Goal: Task Accomplishment & Management: Manage account settings

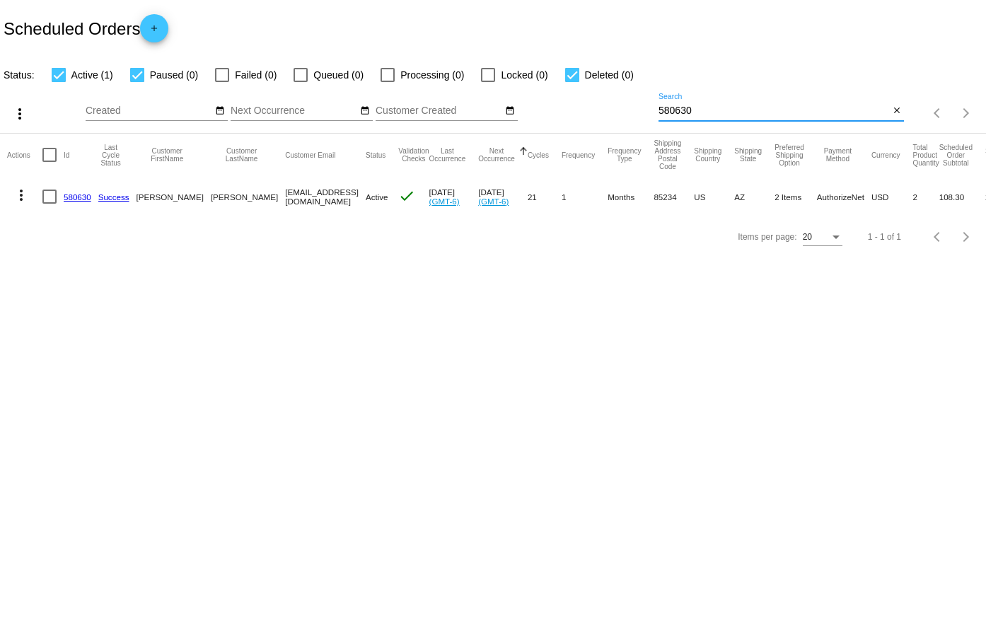
click at [705, 111] on input "580630" at bounding box center [774, 110] width 231 height 11
paste input "545"
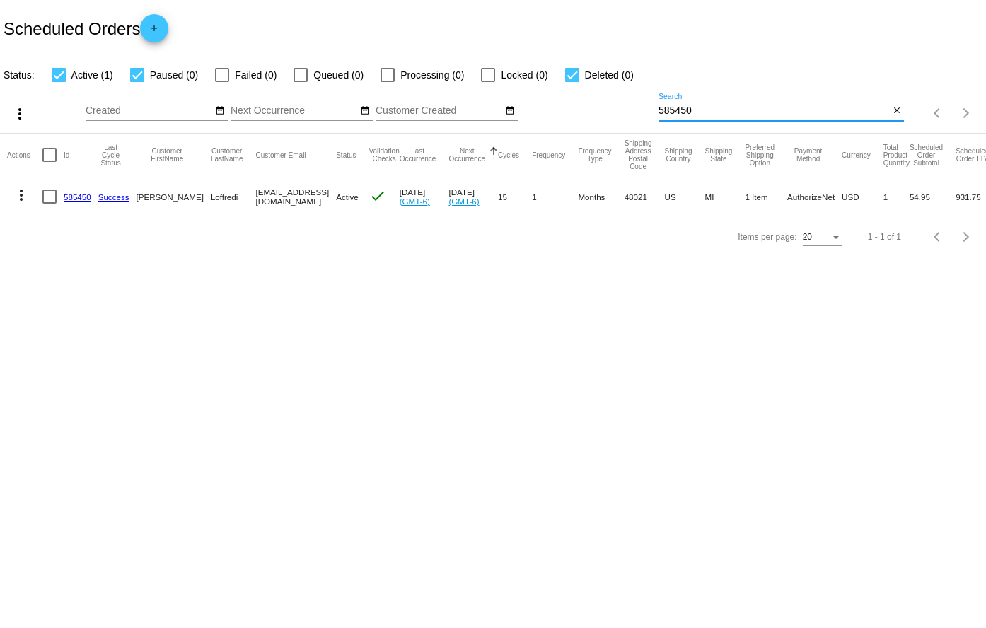
type input "585450"
click at [79, 200] on link "585450" at bounding box center [78, 196] width 28 height 9
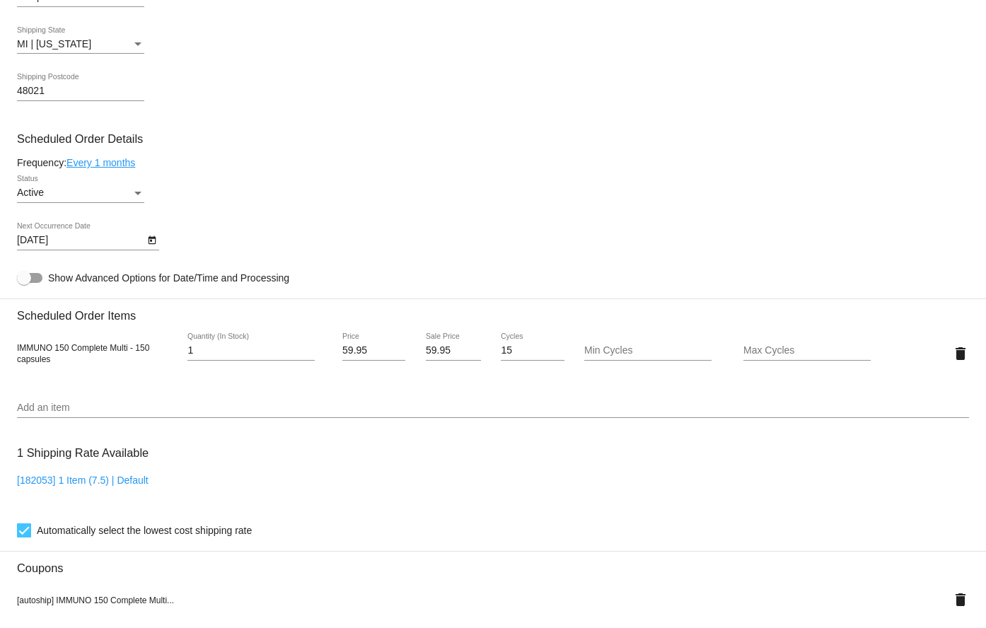
scroll to position [708, 0]
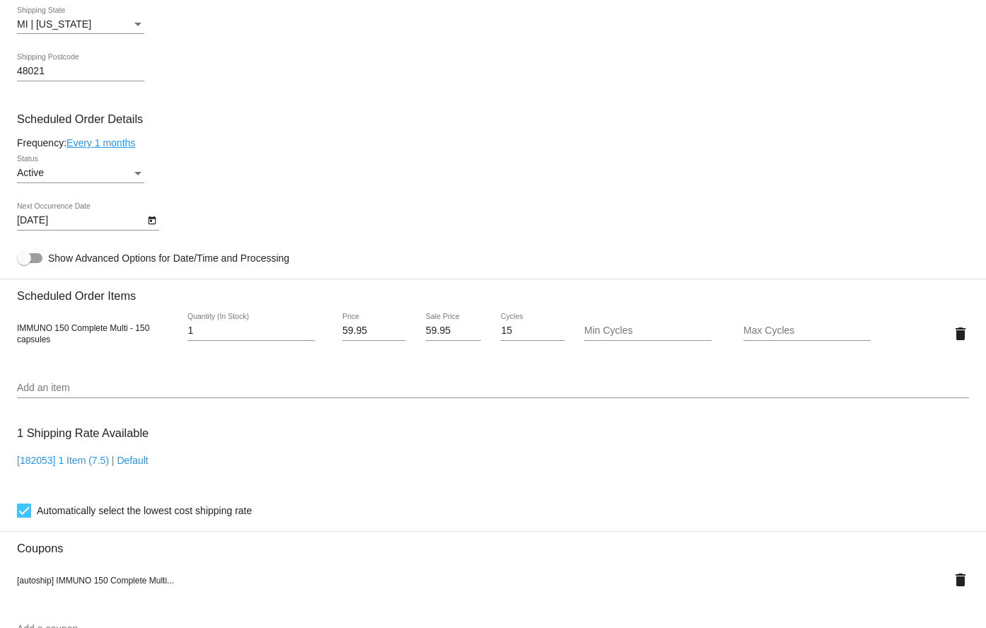
click at [119, 142] on link "Every 1 months" at bounding box center [101, 142] width 69 height 11
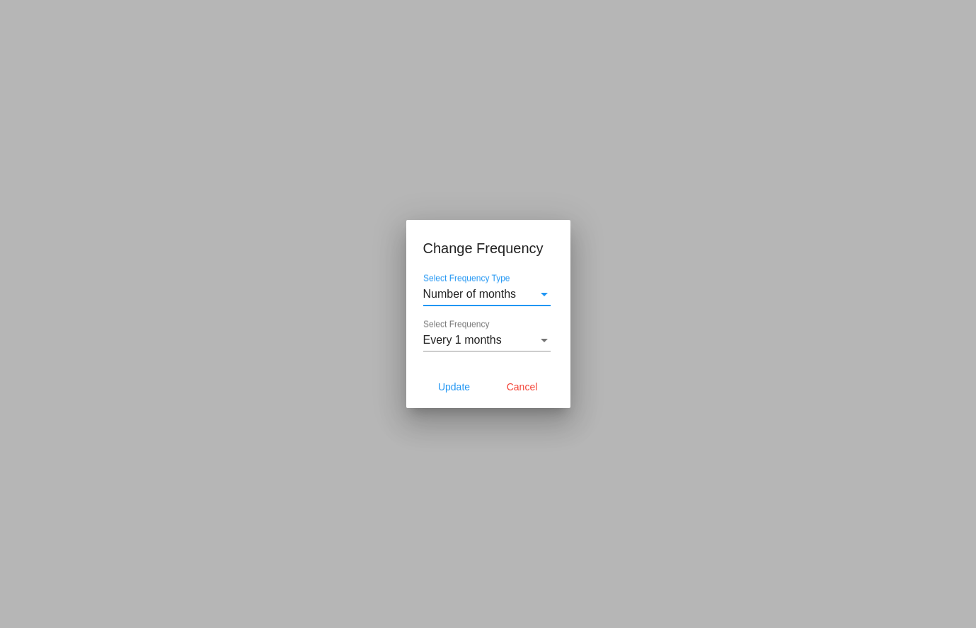
click at [473, 335] on span "Every 1 months" at bounding box center [462, 340] width 79 height 12
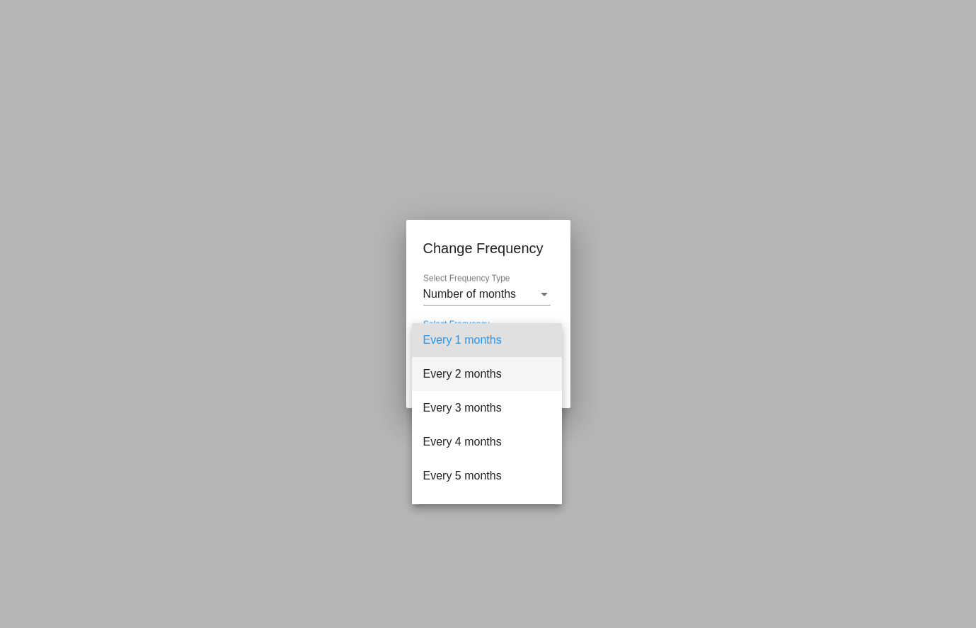
click at [453, 371] on span "Every 2 months" at bounding box center [486, 374] width 127 height 34
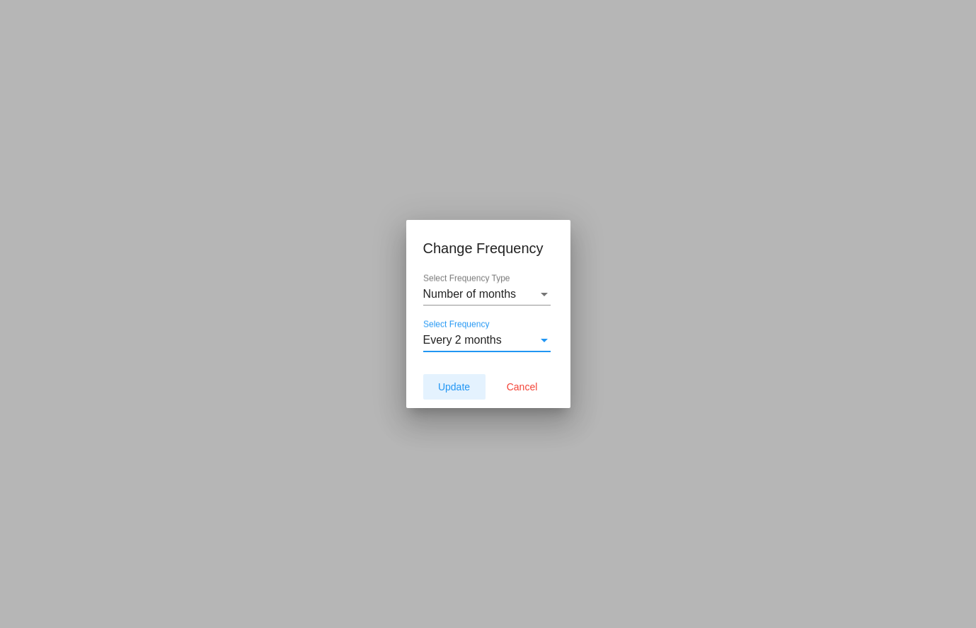
click at [451, 384] on span "Update" at bounding box center [454, 386] width 32 height 11
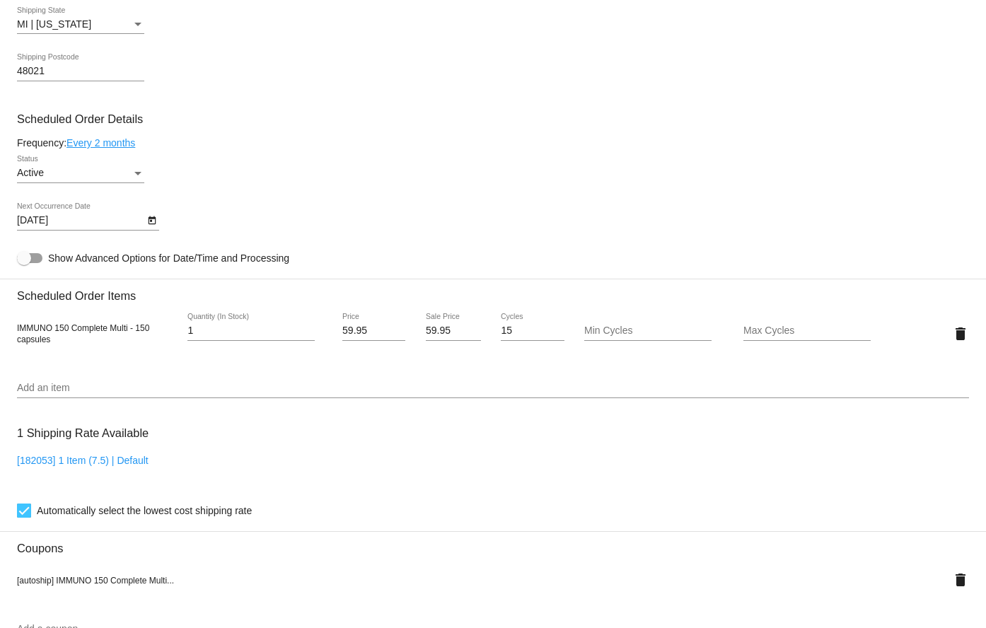
click at [161, 224] on div "11/11/2025 Next Occurrence Date" at bounding box center [493, 223] width 952 height 40
click at [154, 221] on icon "Open calendar" at bounding box center [152, 220] width 10 height 17
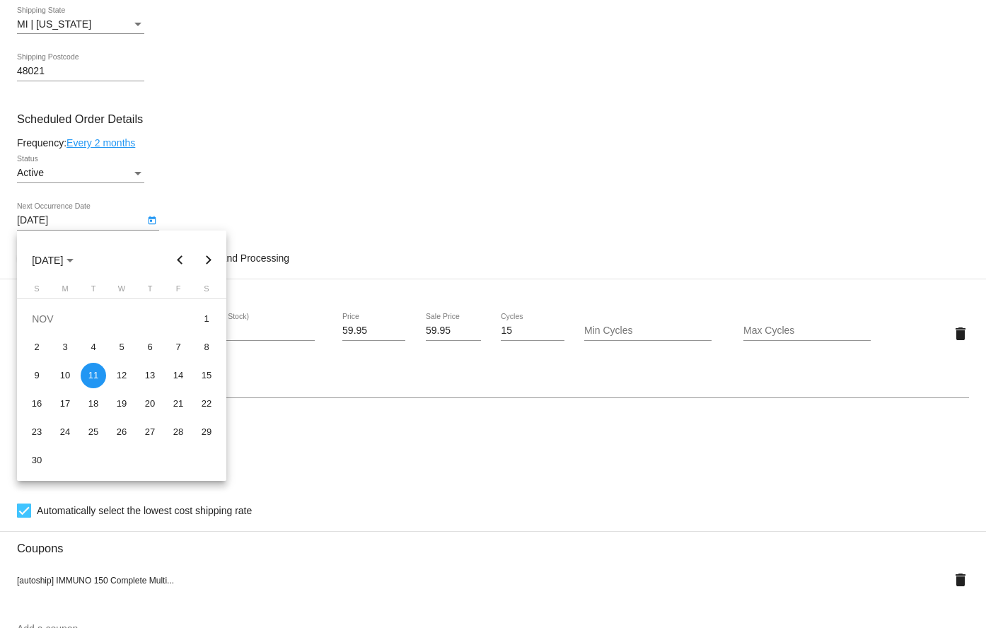
click at [208, 257] on button "Next month" at bounding box center [209, 260] width 28 height 28
click at [175, 260] on button "Previous month" at bounding box center [180, 260] width 28 height 28
click at [143, 379] on div "11" at bounding box center [149, 375] width 25 height 25
type input "12/11/2025"
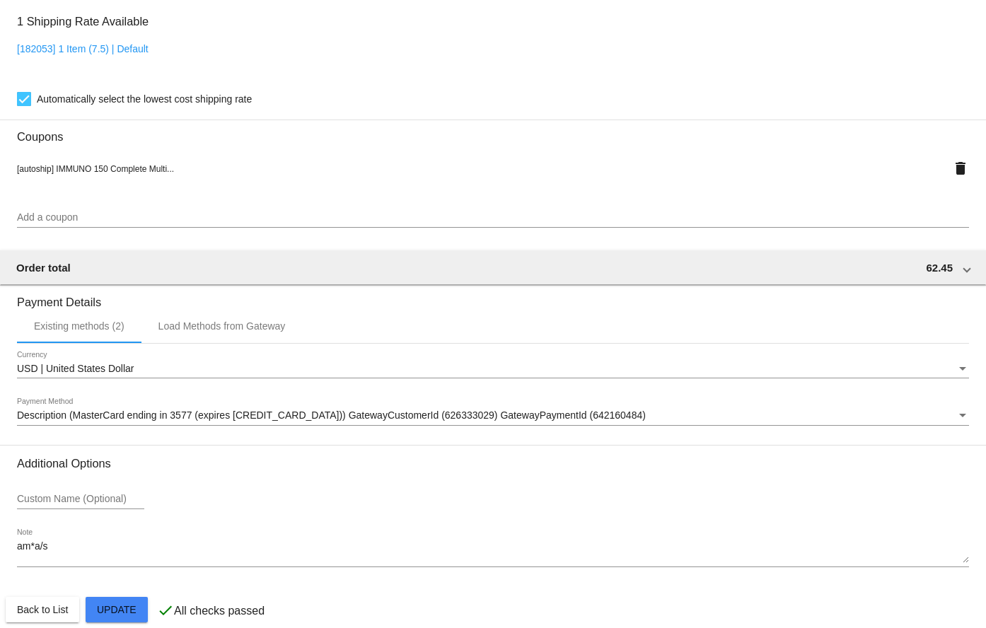
scroll to position [1136, 0]
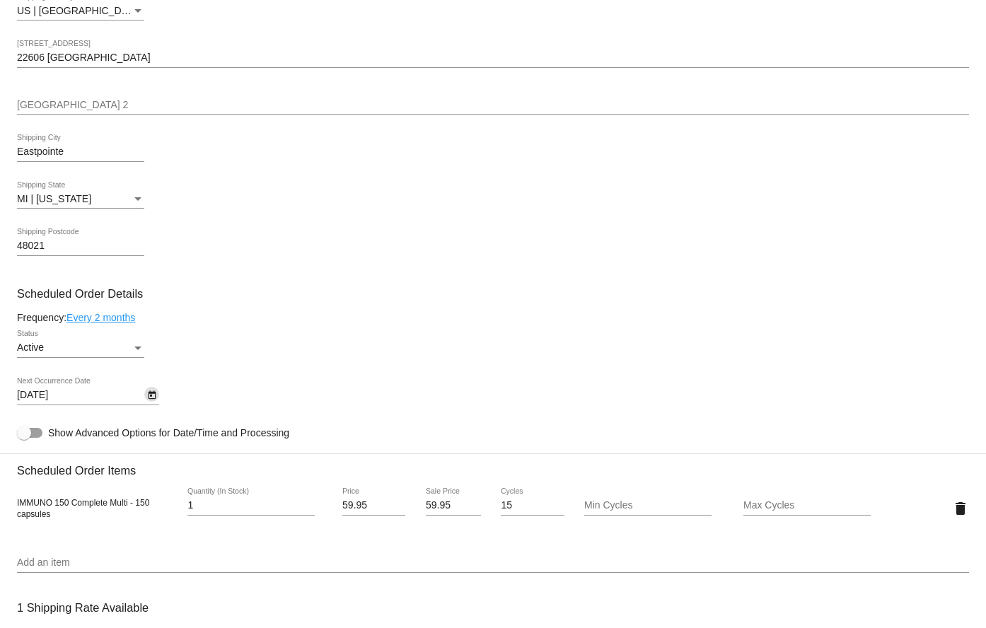
scroll to position [570, 0]
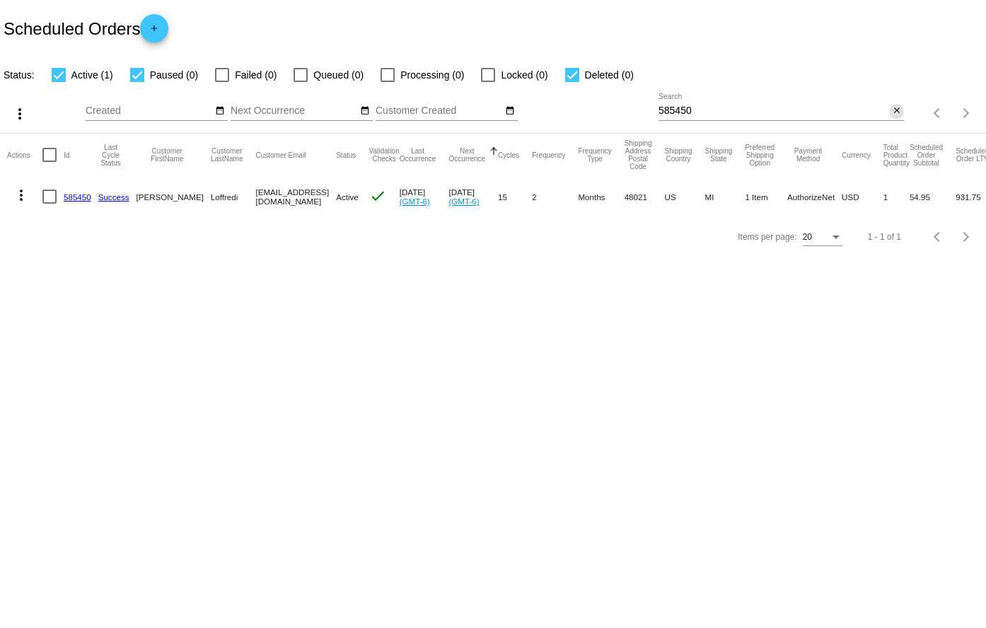
click at [897, 113] on mat-icon "close" at bounding box center [897, 110] width 10 height 11
